Goal: Information Seeking & Learning: Learn about a topic

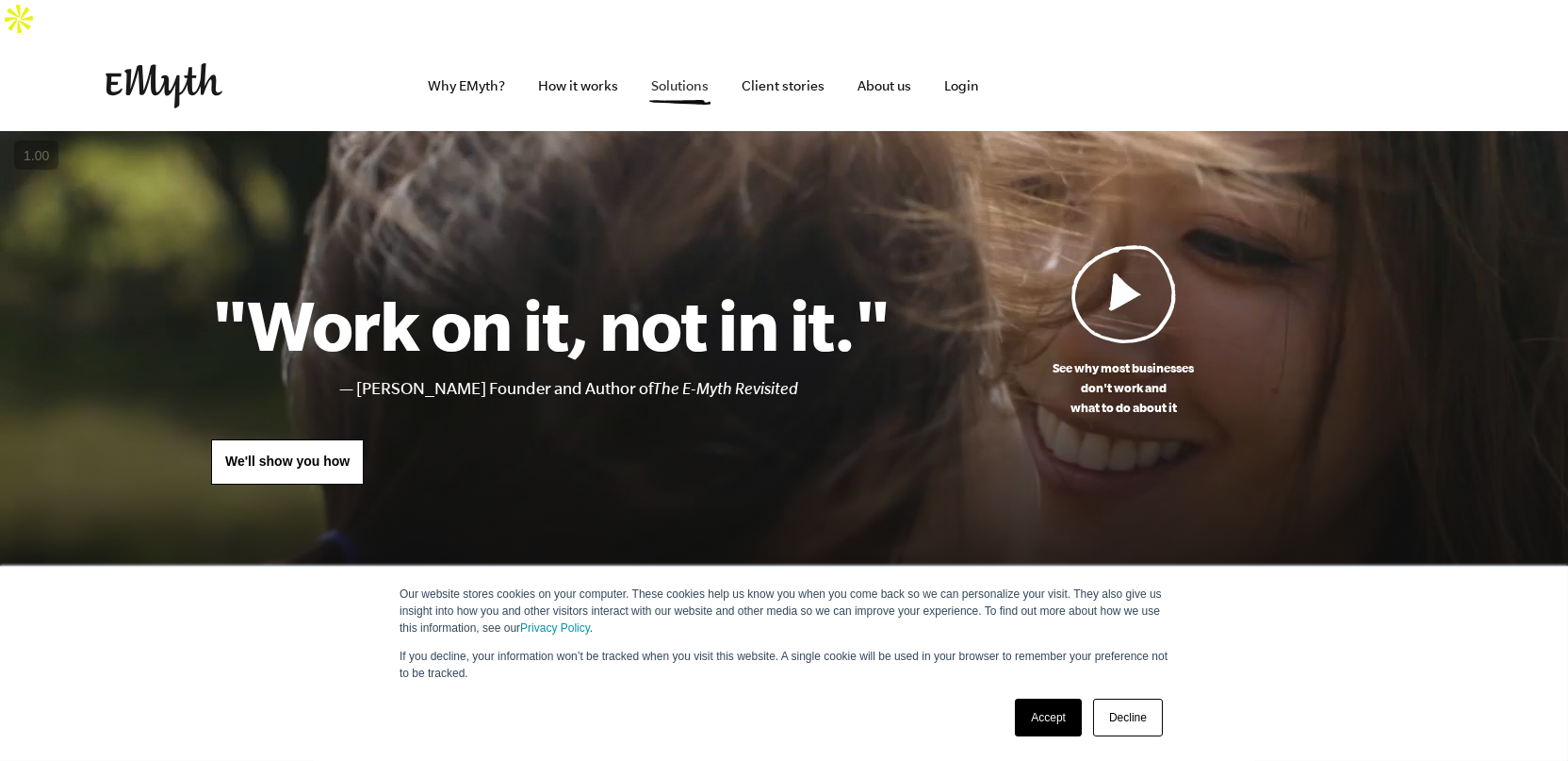
click at [678, 41] on link "Solutions" at bounding box center [681, 86] width 88 height 91
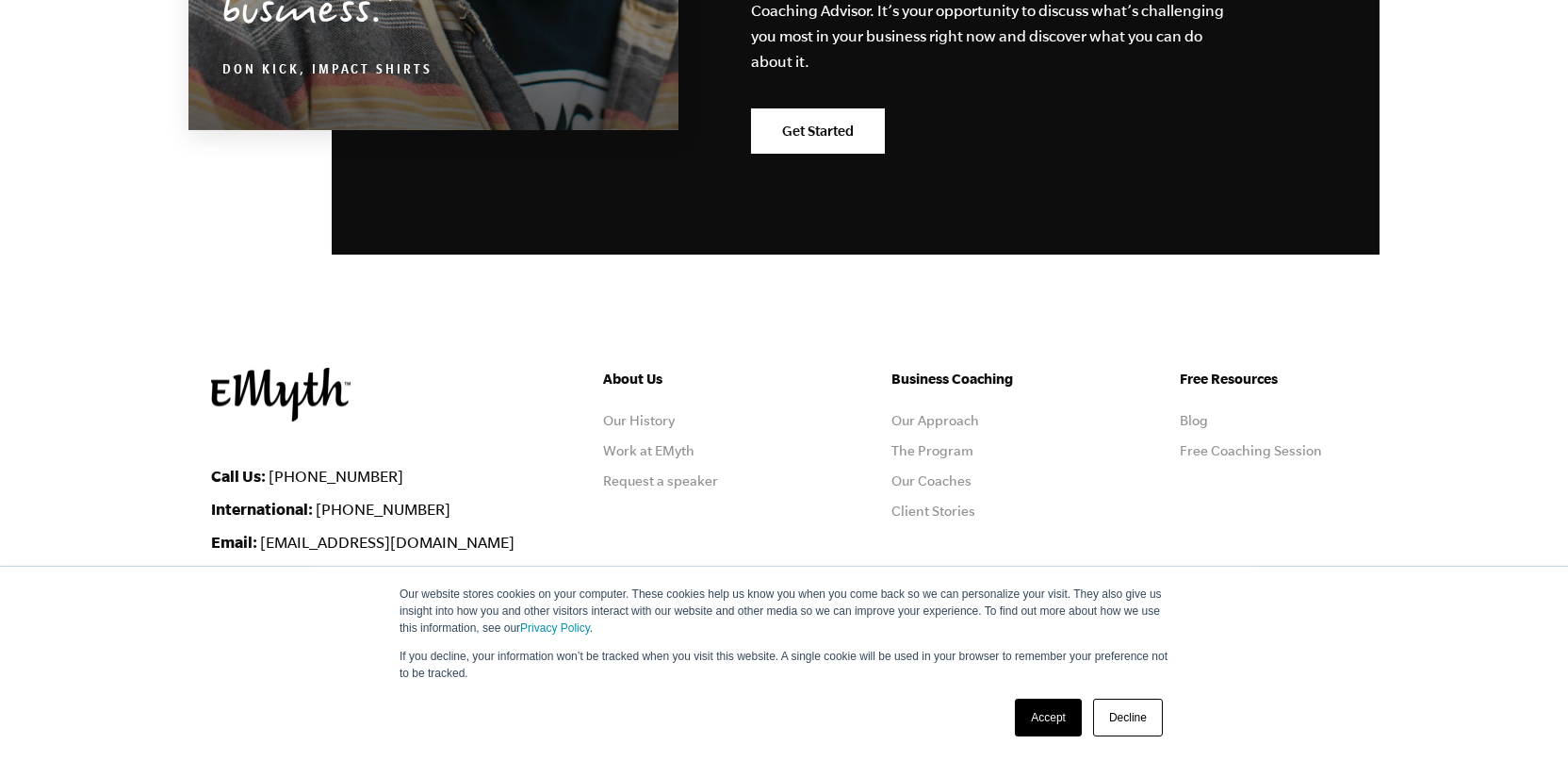
scroll to position [3480, 0]
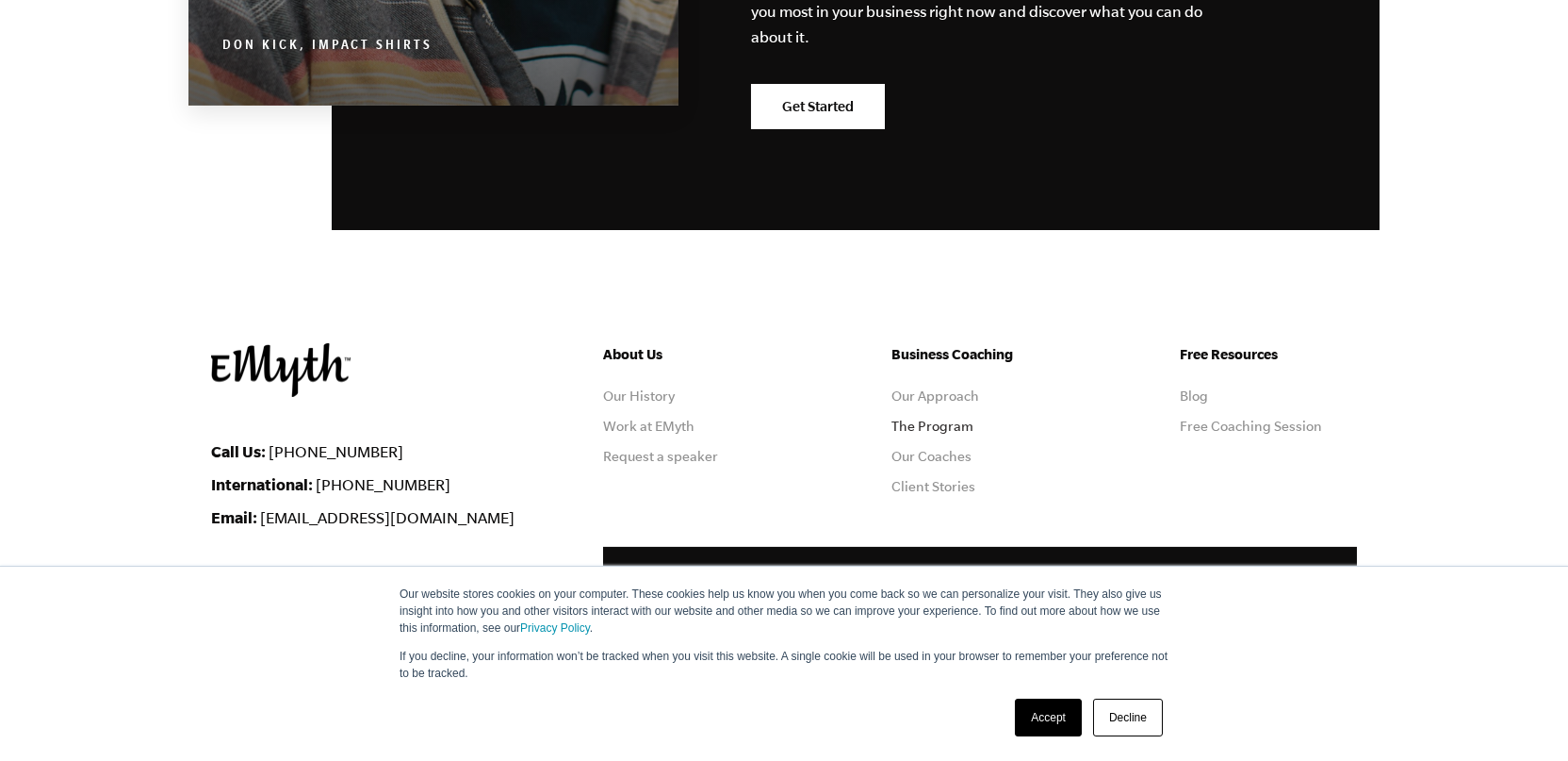
click at [936, 419] on link "The Program" at bounding box center [932, 426] width 82 height 15
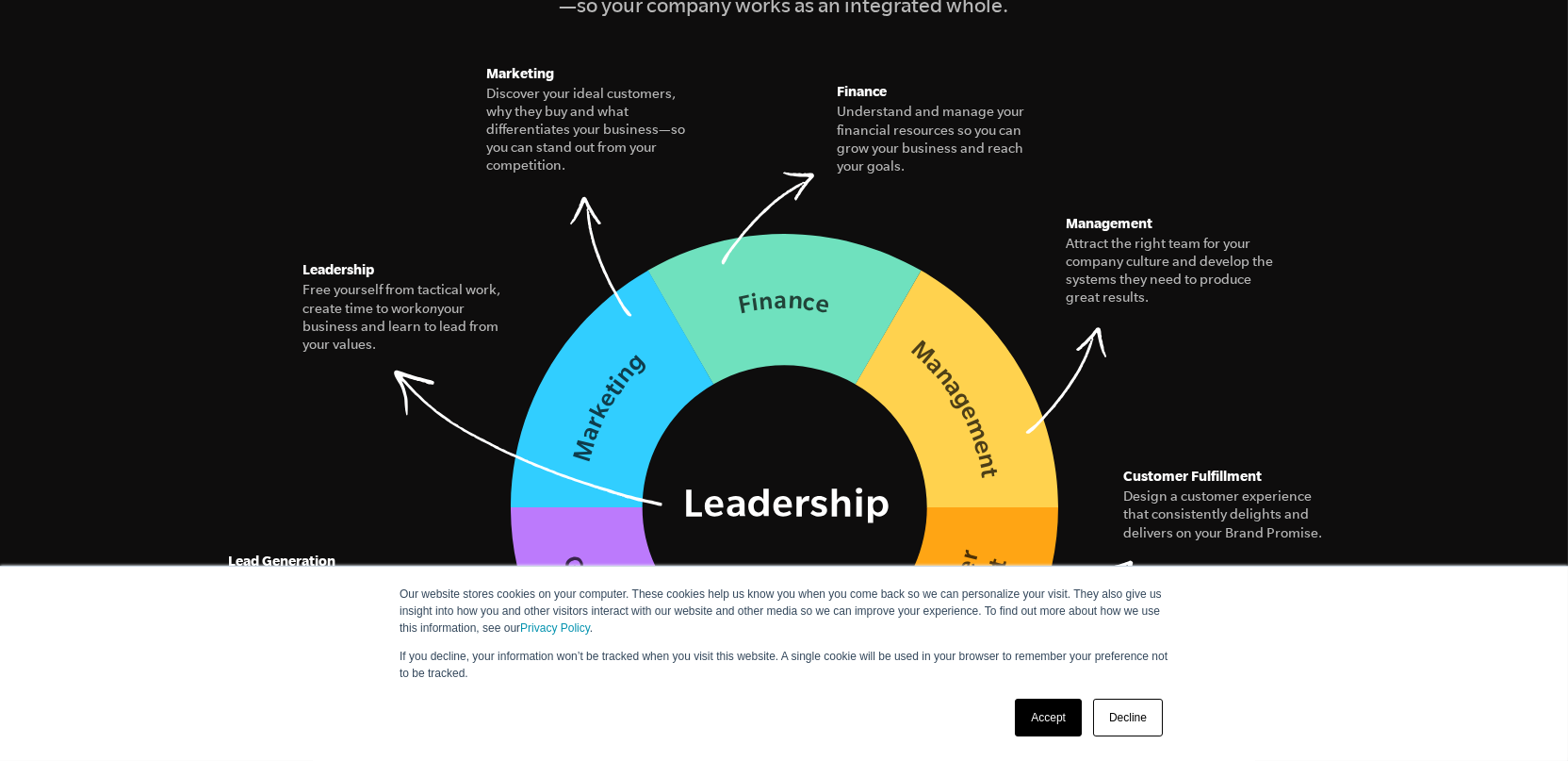
scroll to position [2828, 0]
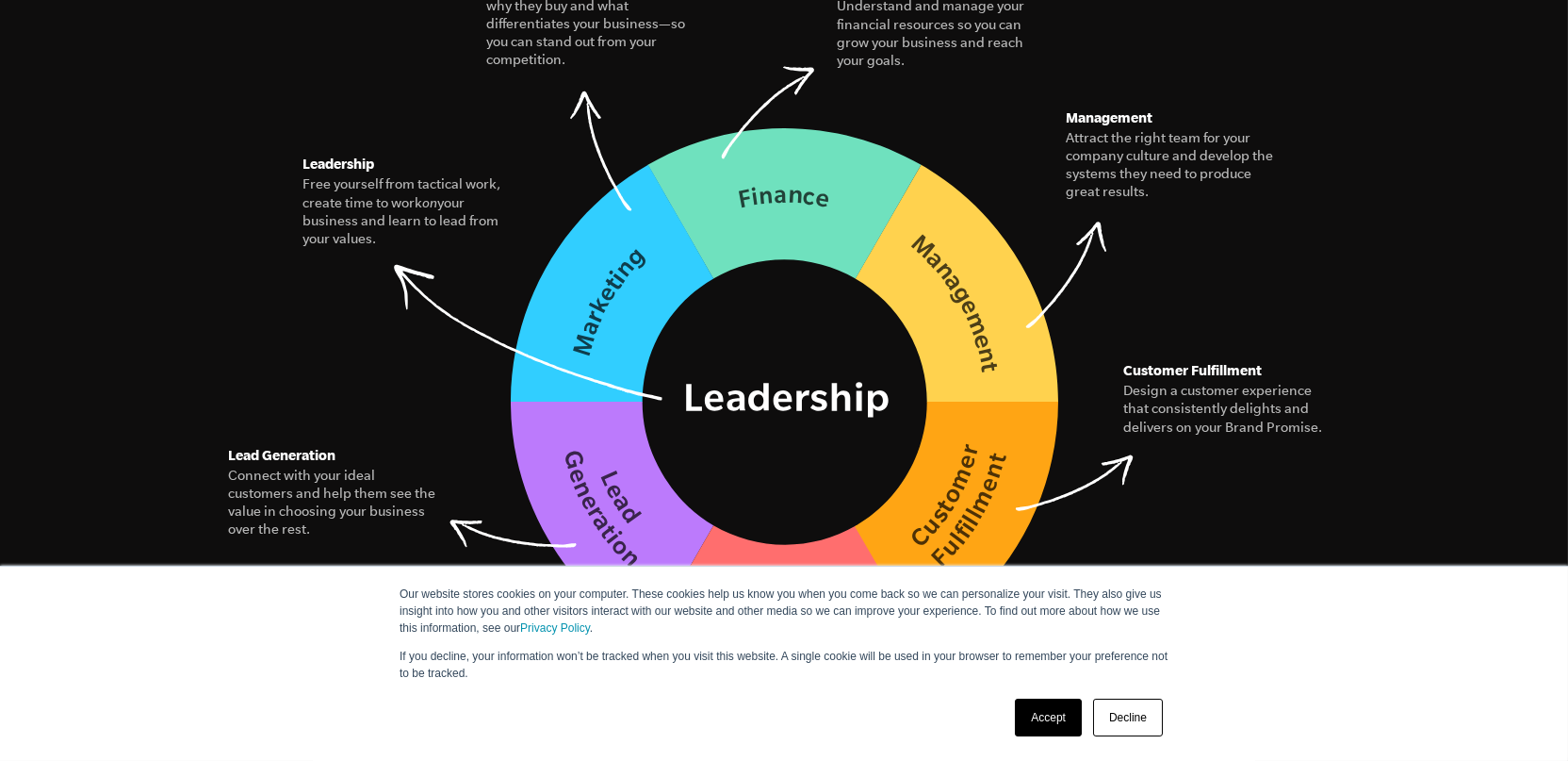
click at [1043, 718] on link "Accept" at bounding box center [1047, 717] width 67 height 38
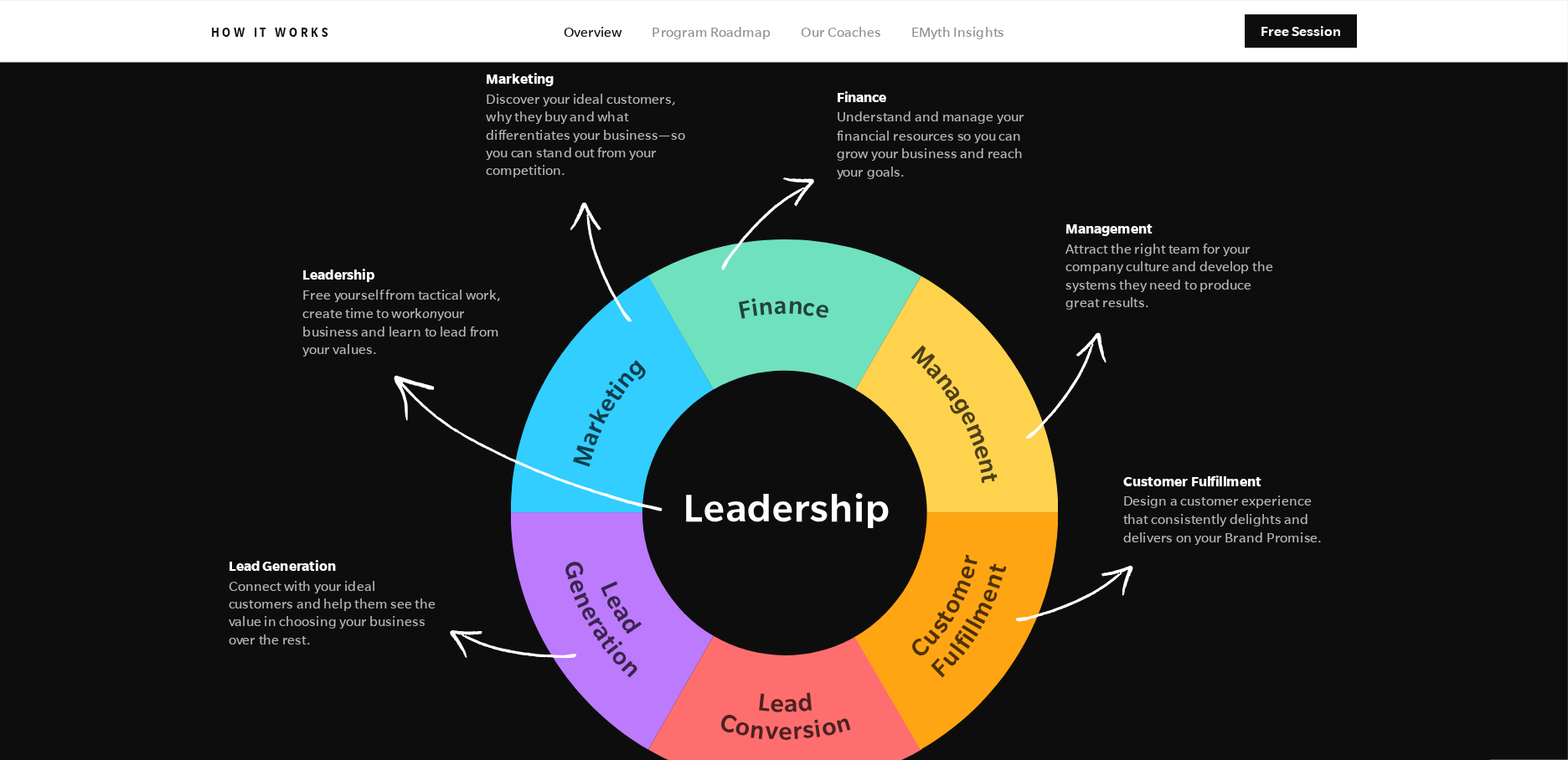
scroll to position [2413, 0]
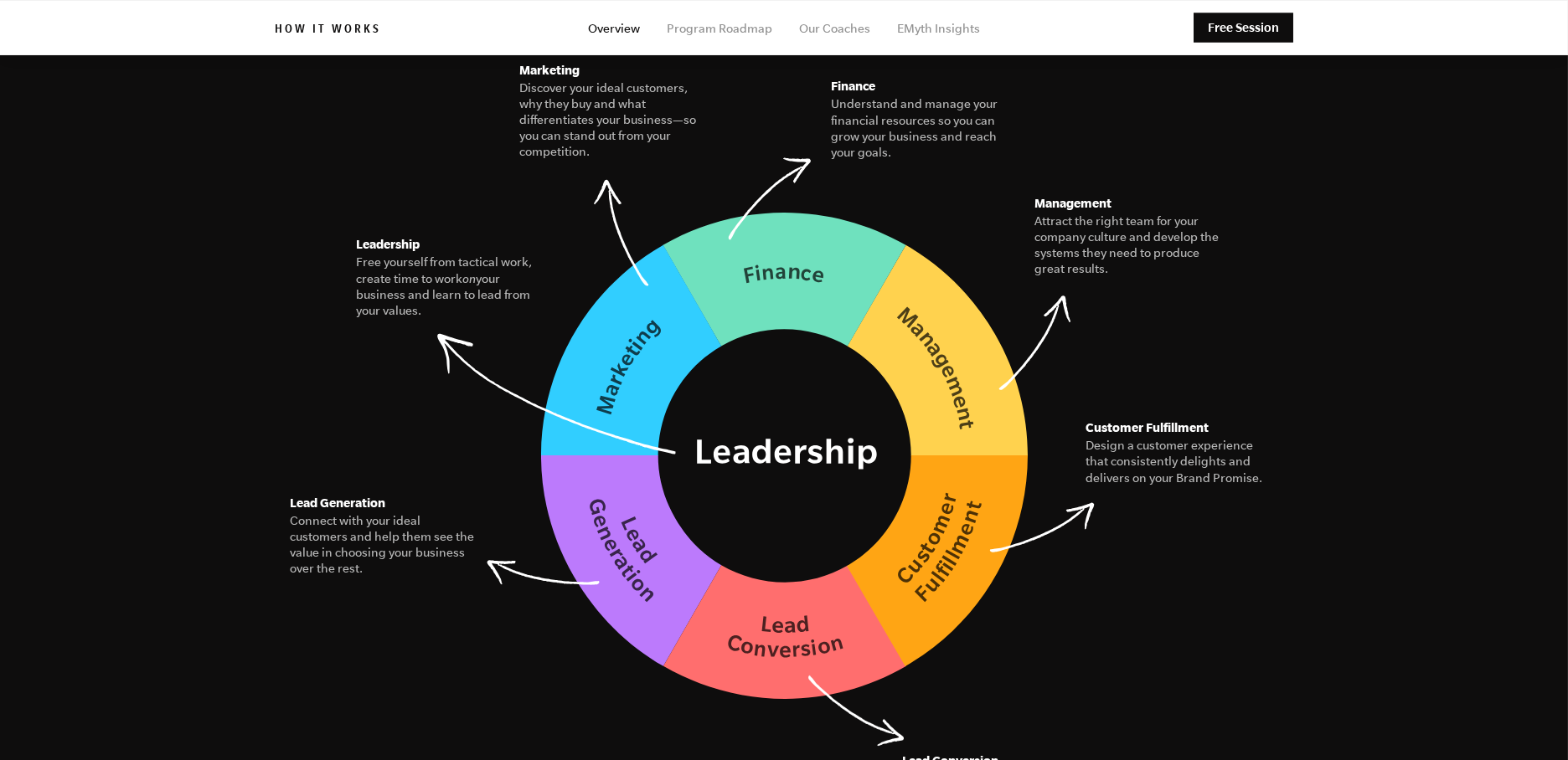
drag, startPoint x: 1283, startPoint y: 0, endPoint x: 1188, endPoint y: 558, distance: 566.0
click at [1188, 558] on figure "The Seven Essential Systems Our model for building a business of interconnected…" at bounding box center [784, 285] width 1018 height 833
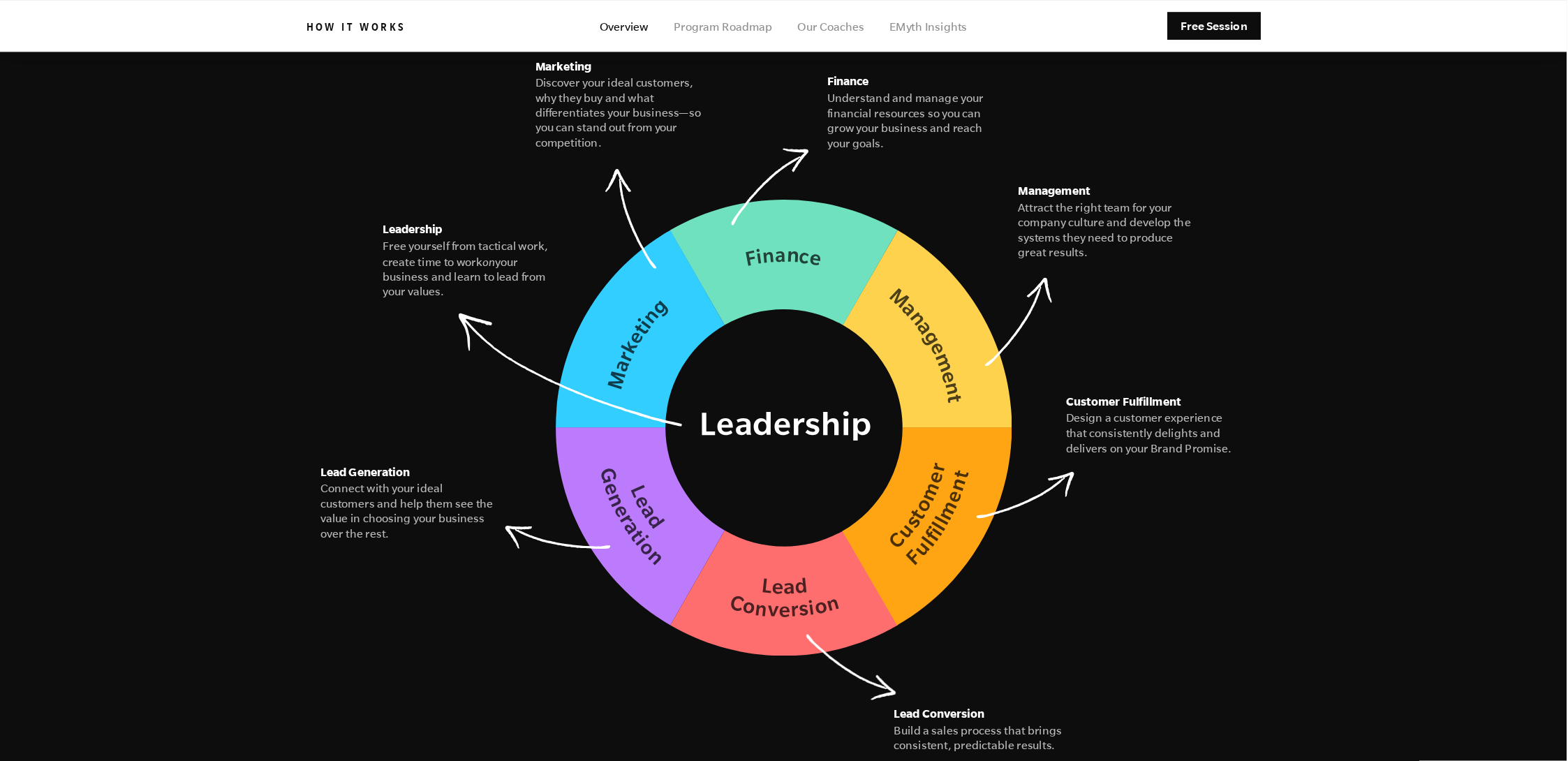
scroll to position [2013, 0]
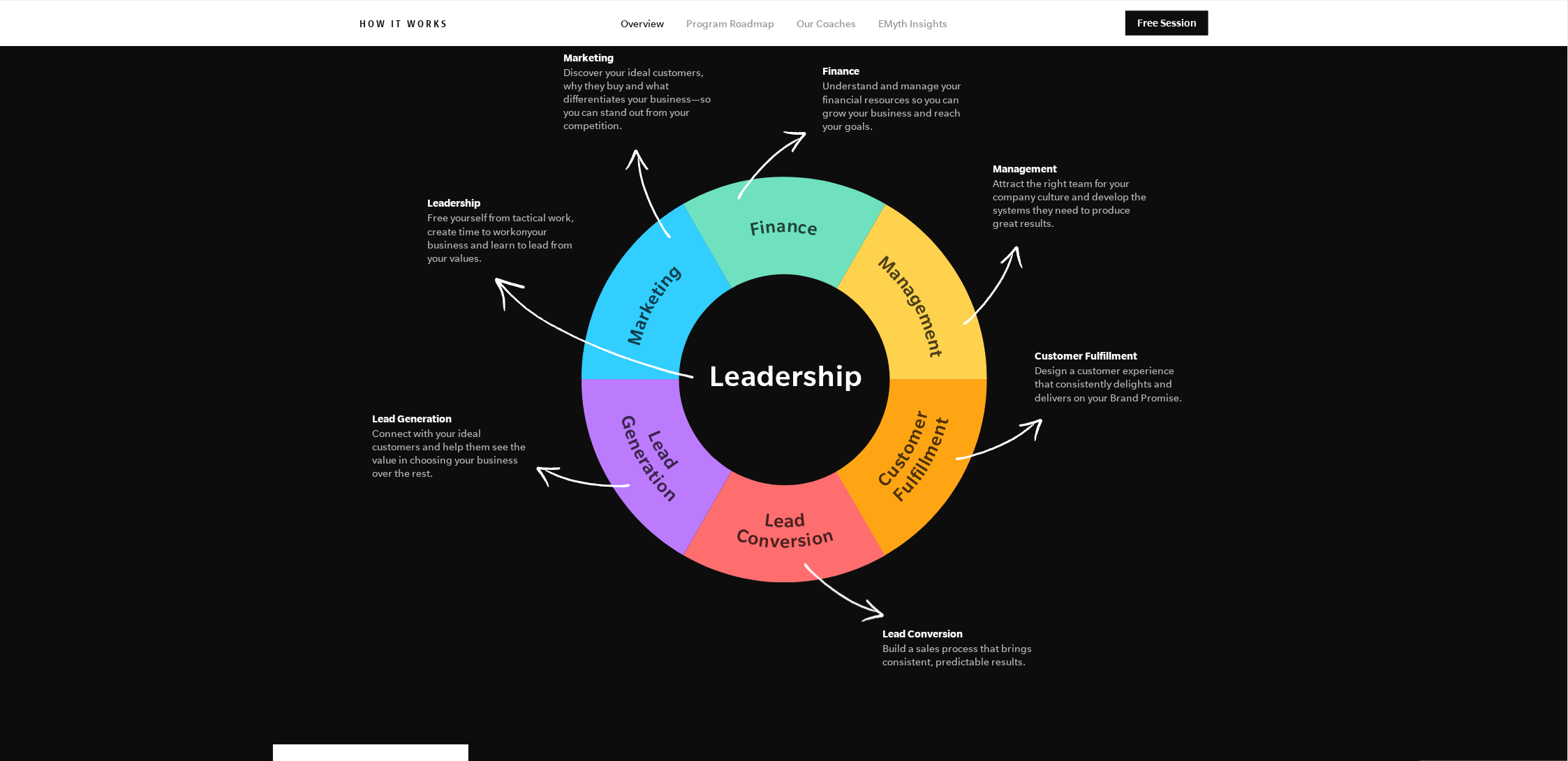
drag, startPoint x: 1311, startPoint y: 209, endPoint x: 1176, endPoint y: 524, distance: 342.7
click at [1161, 524] on figure "The Seven Essential Systems Our model for building a business of interconnected…" at bounding box center [784, 237] width 849 height 695
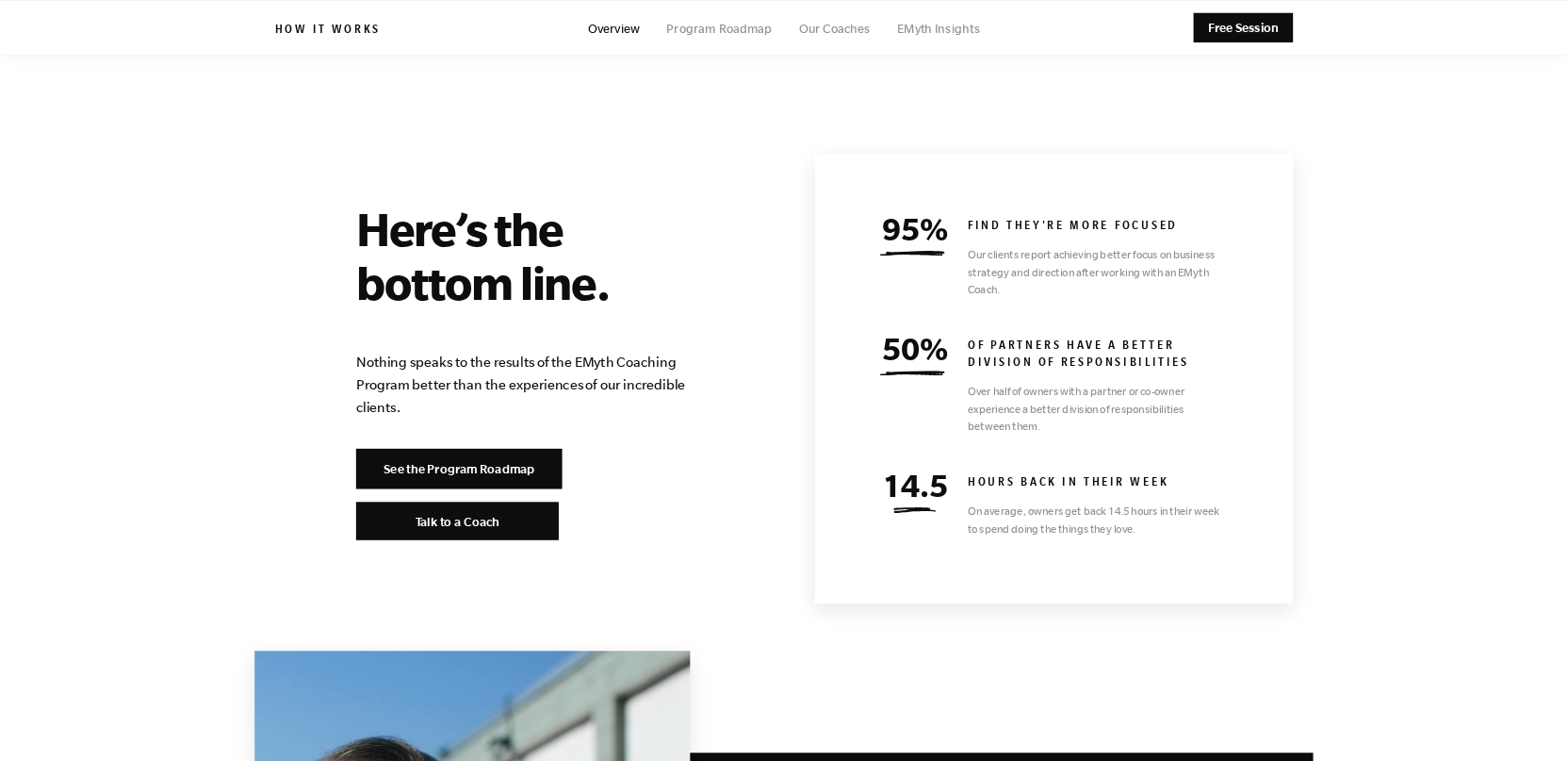
scroll to position [8140, 0]
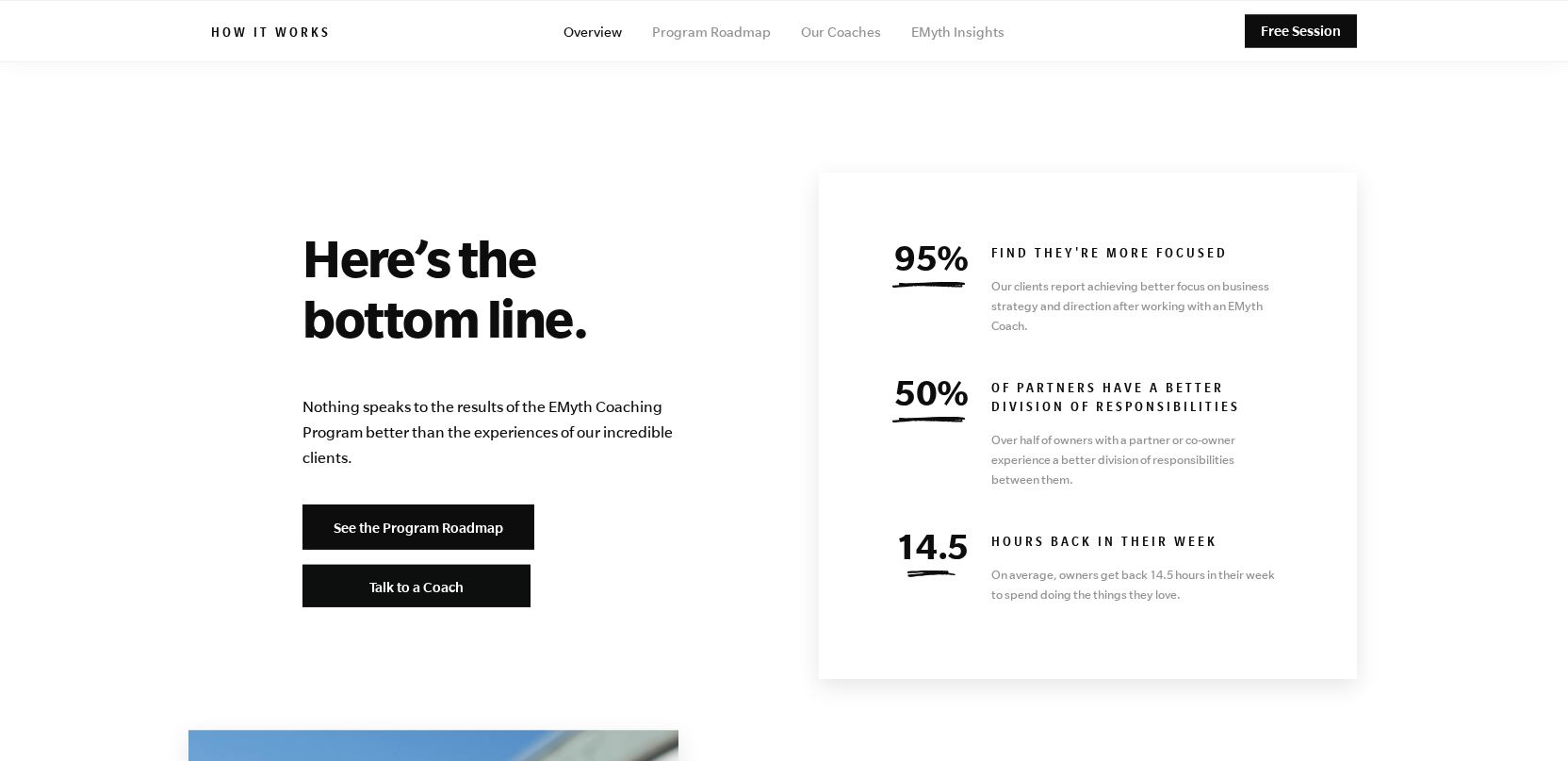
drag, startPoint x: 2790, startPoint y: 3, endPoint x: 1147, endPoint y: 42, distance: 1643.5
click at [1147, 42] on ul "Overview Program Roadmap Our Coaches EMyth Insights" at bounding box center [784, 32] width 1146 height 62
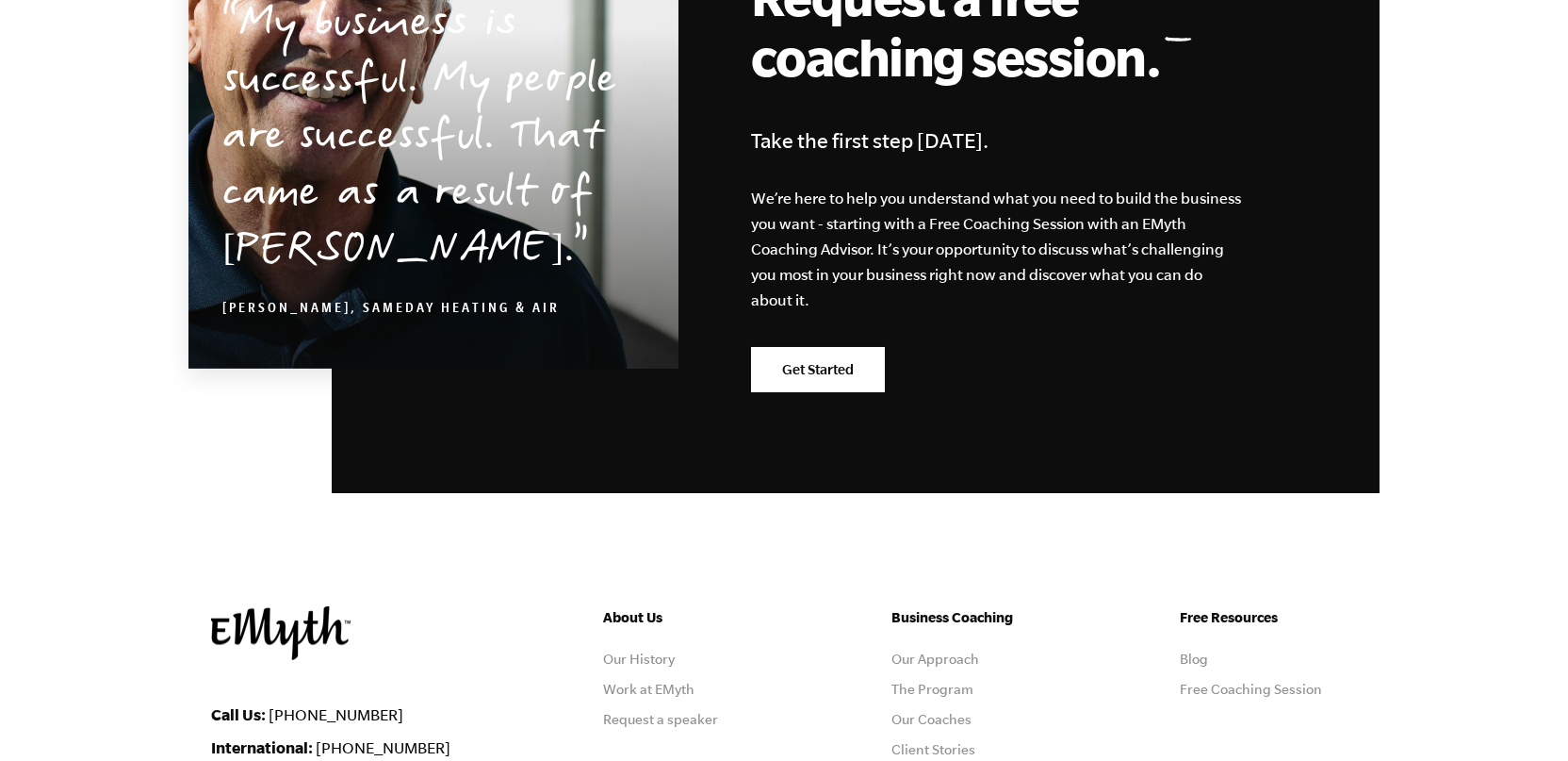
scroll to position [9389, 0]
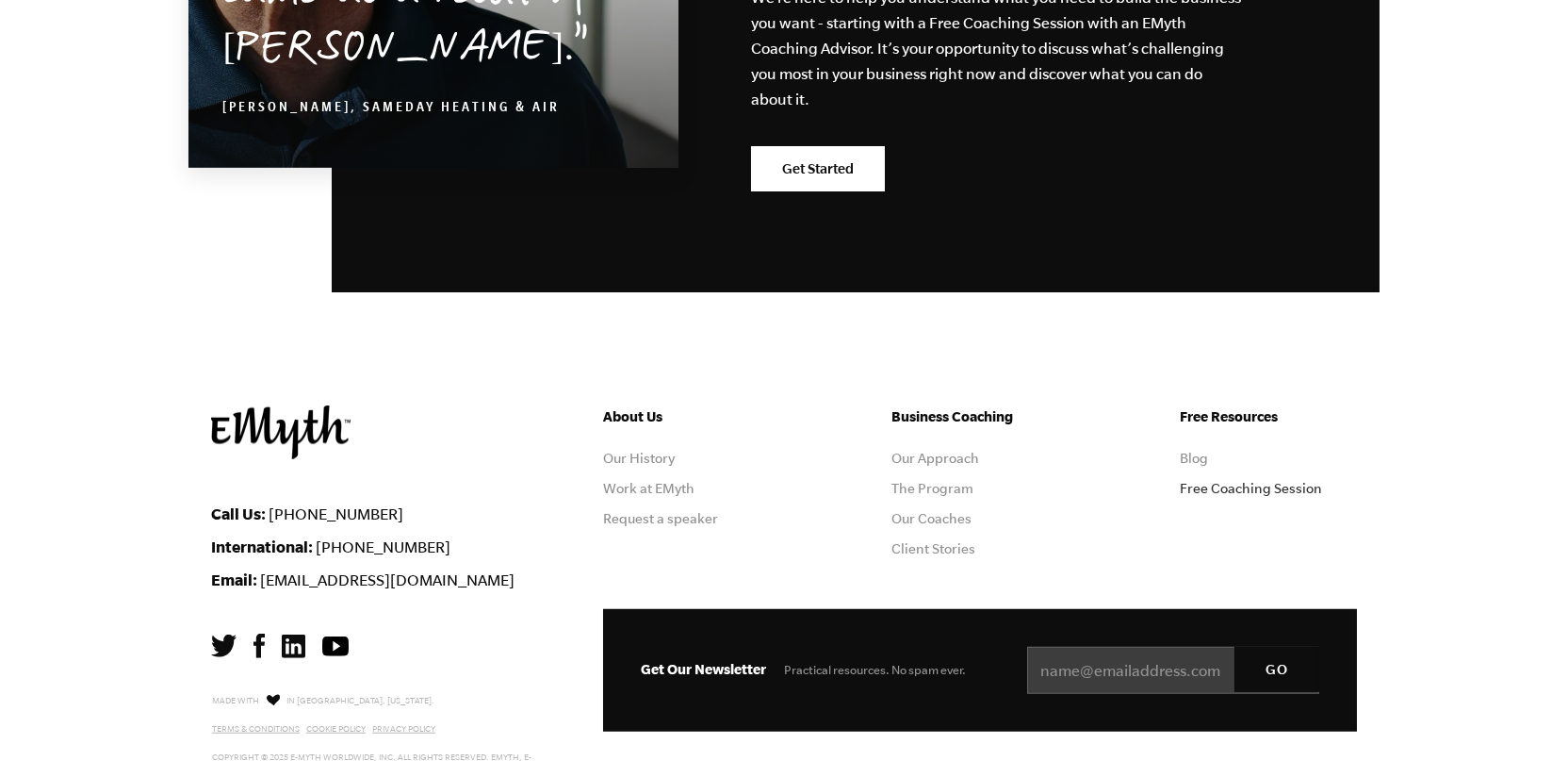
click at [1256, 480] on link "Free Coaching Session" at bounding box center [1251, 488] width 143 height 15
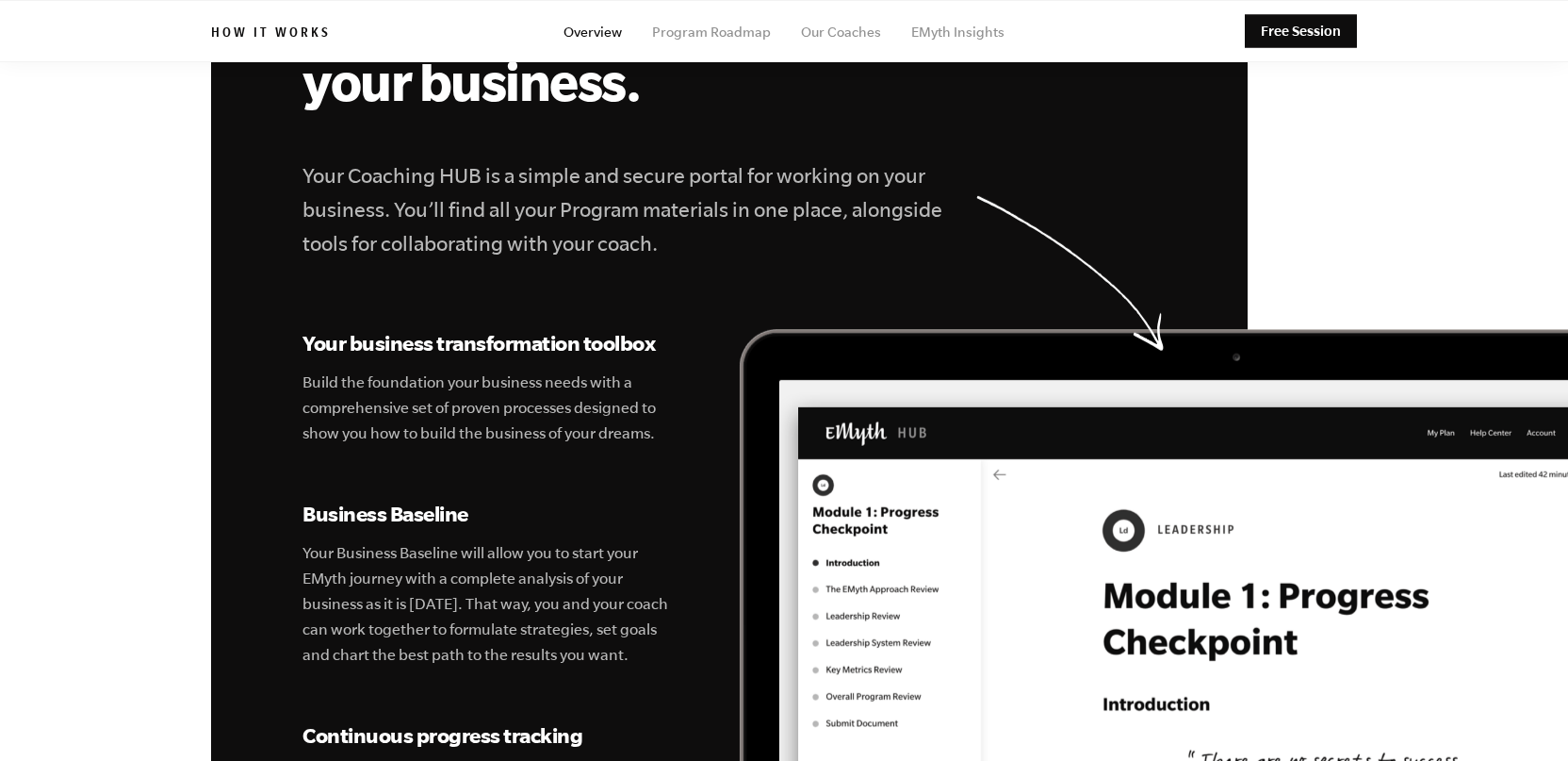
scroll to position [5933, 0]
